Goal: Information Seeking & Learning: Understand process/instructions

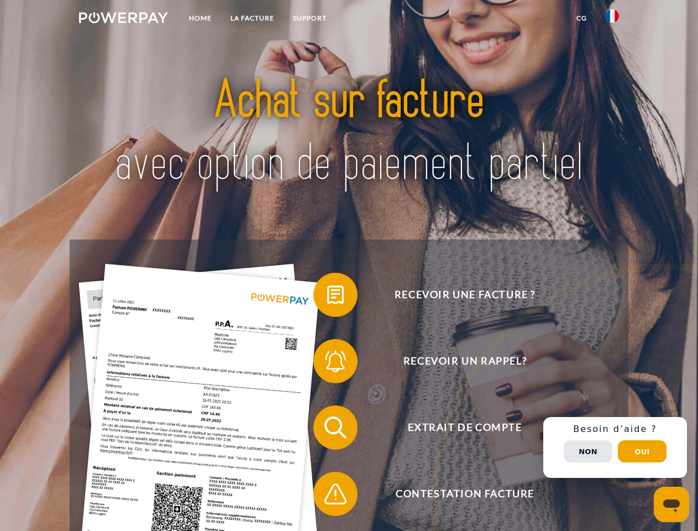
click at [123, 19] on img at bounding box center [123, 17] width 89 height 11
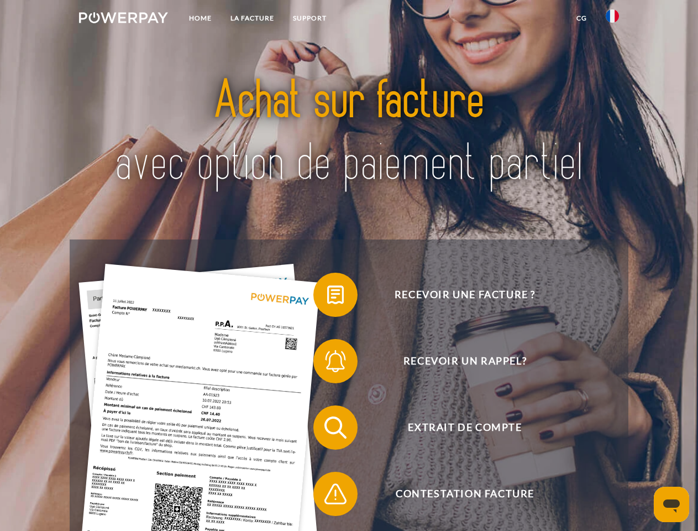
click at [613, 19] on img at bounding box center [612, 15] width 13 height 13
click at [582, 18] on link "CG" at bounding box center [581, 18] width 29 height 20
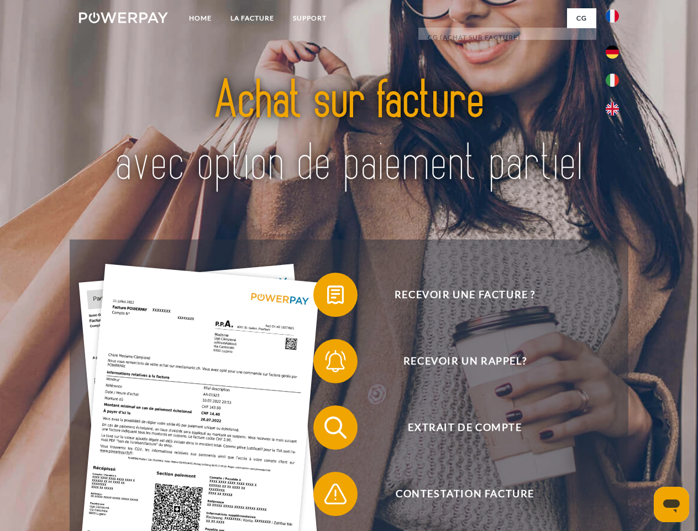
click at [327, 297] on span at bounding box center [318, 294] width 55 height 55
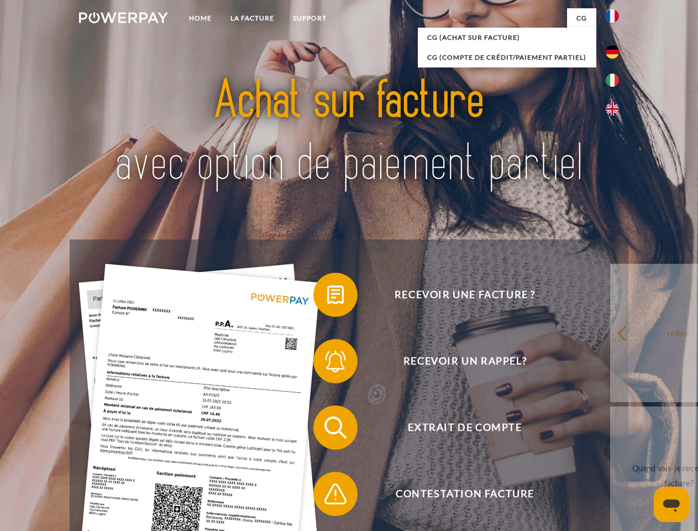
click at [327, 363] on span at bounding box center [318, 360] width 55 height 55
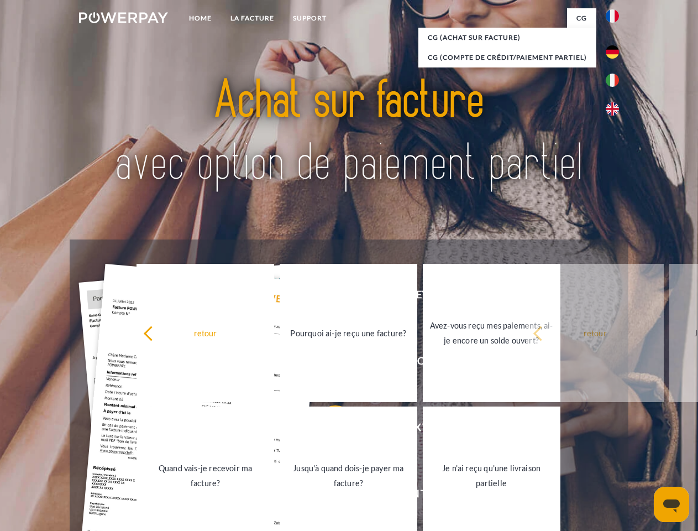
click at [327, 430] on link "Jusqu'à quand dois-je payer ma facture?" at bounding box center [349, 475] width 138 height 138
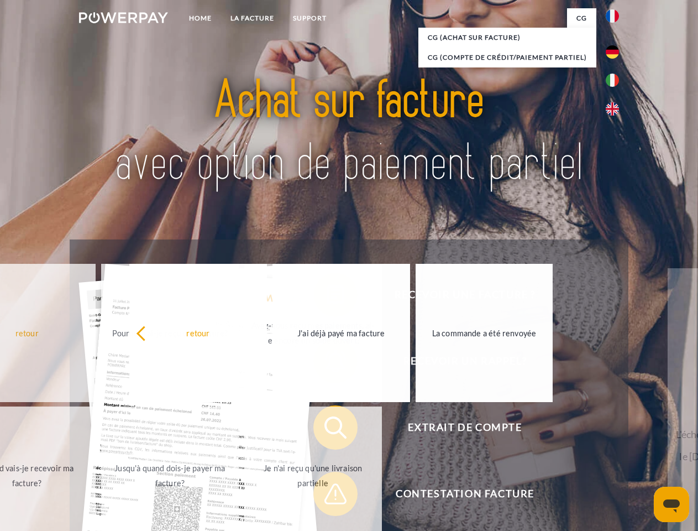
click at [327, 496] on link "Je n'ai reçu qu'une livraison partielle" at bounding box center [313, 475] width 138 height 138
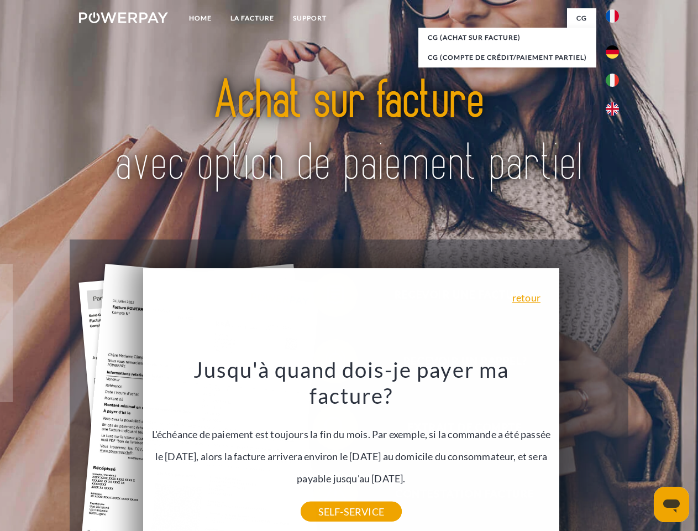
click at [615, 447] on div "Recevoir une facture ? Recevoir un rappel? Extrait de compte retour" at bounding box center [349, 460] width 558 height 442
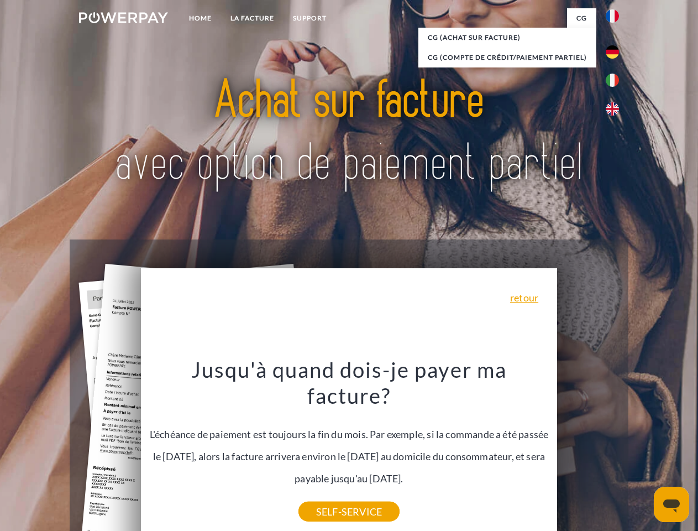
click at [588, 449] on span "Extrait de compte" at bounding box center [464, 427] width 271 height 44
click at [642, 451] on header "Home LA FACTURE Support" at bounding box center [349, 381] width 698 height 763
